Goal: Task Accomplishment & Management: Manage account settings

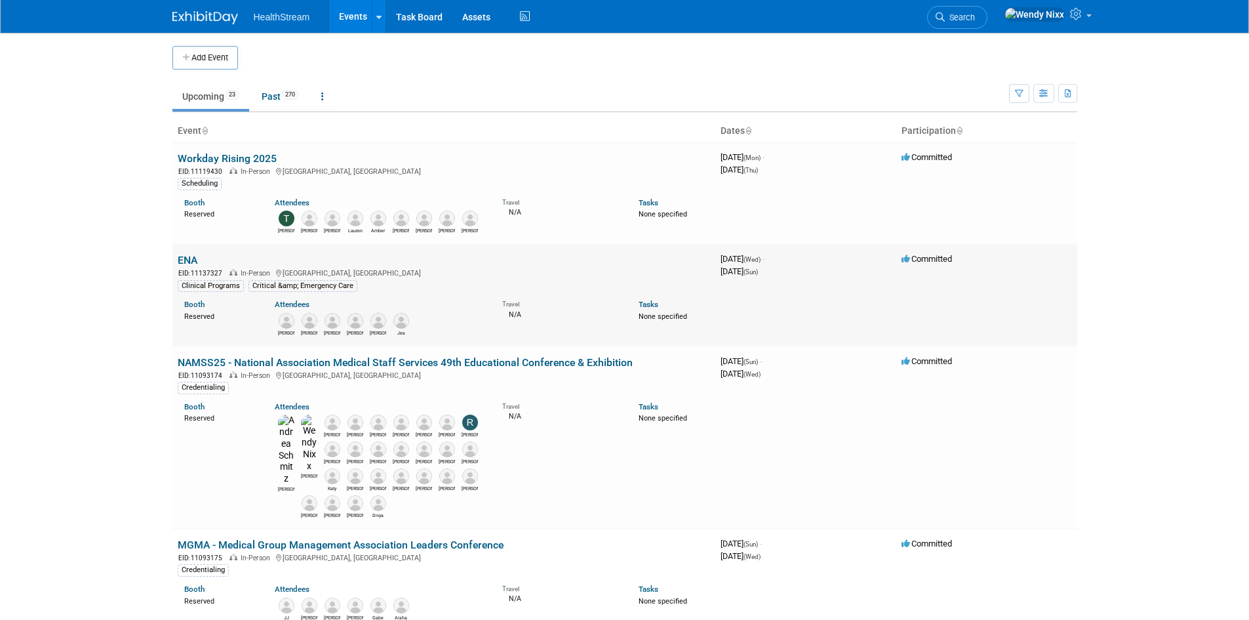
click at [187, 255] on link "ENA" at bounding box center [188, 260] width 20 height 12
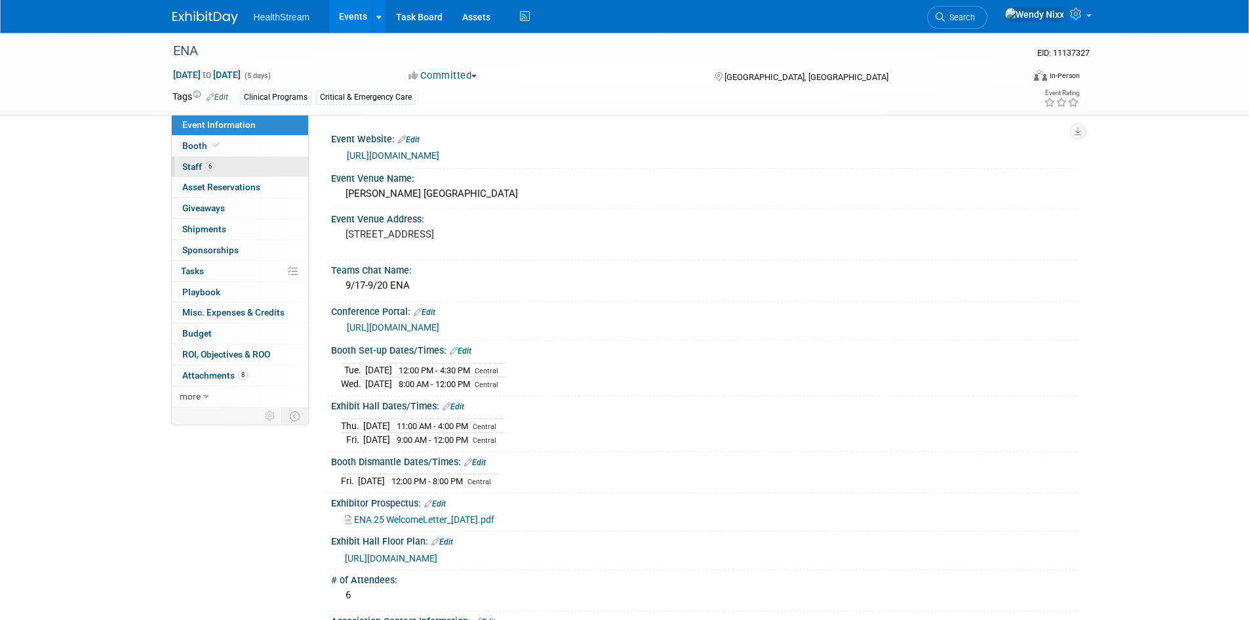
click at [186, 163] on span "Staff 6" at bounding box center [198, 166] width 33 height 10
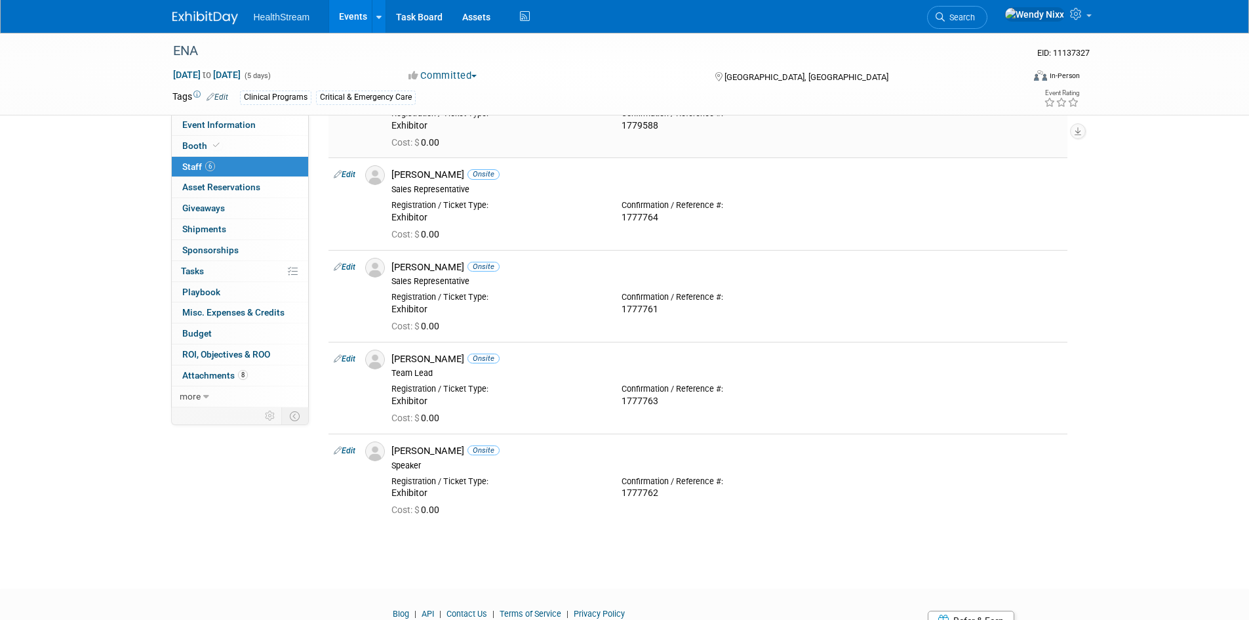
scroll to position [197, 0]
click at [350, 13] on link "Events" at bounding box center [353, 16] width 48 height 33
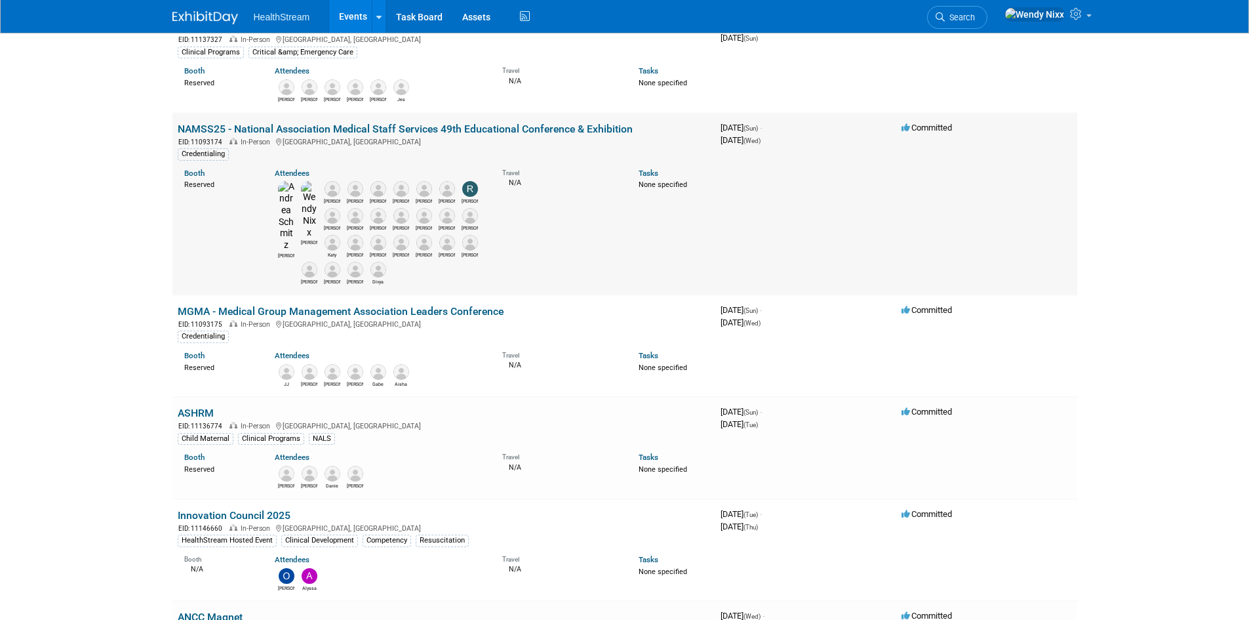
scroll to position [262, 0]
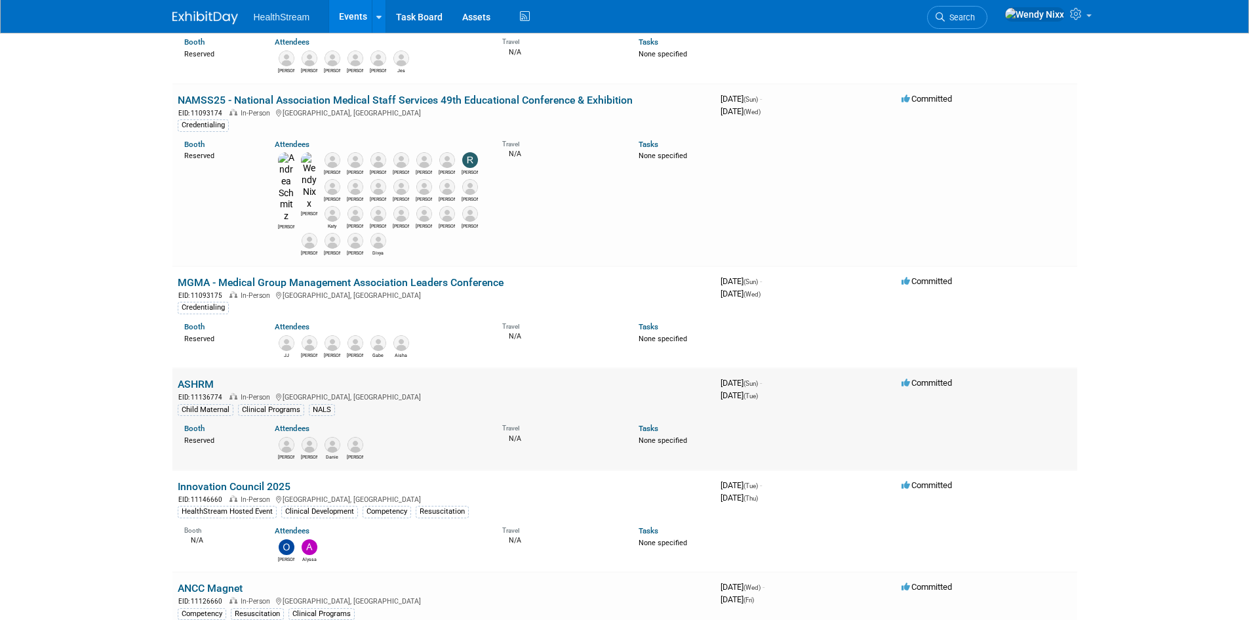
click at [201, 378] on link "ASHRM" at bounding box center [196, 384] width 36 height 12
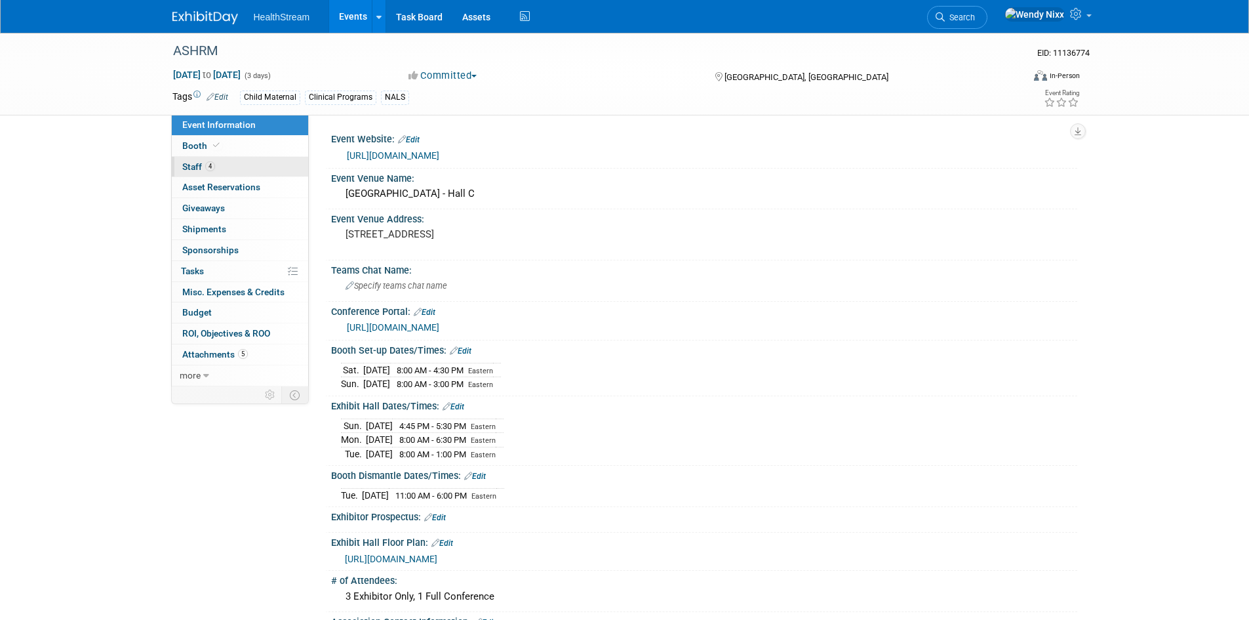
click at [193, 167] on span "Staff 4" at bounding box center [198, 166] width 33 height 10
